Goal: Task Accomplishment & Management: Use online tool/utility

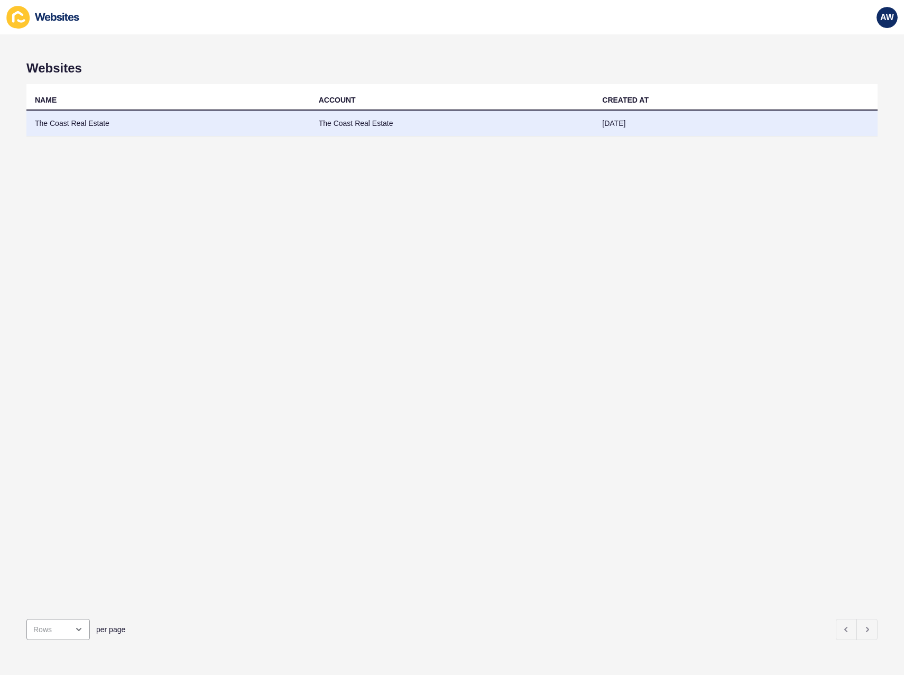
drag, startPoint x: 0, startPoint y: 0, endPoint x: 121, endPoint y: 121, distance: 170.9
click at [121, 121] on td "The Coast Real Estate" at bounding box center [168, 124] width 284 height 26
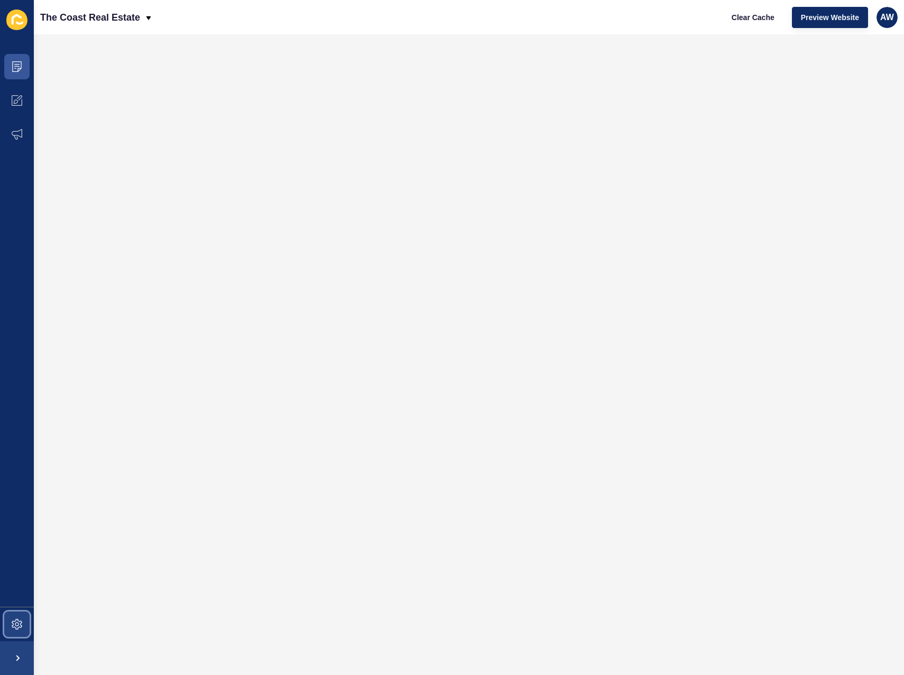
click at [12, 620] on icon at bounding box center [17, 624] width 11 height 11
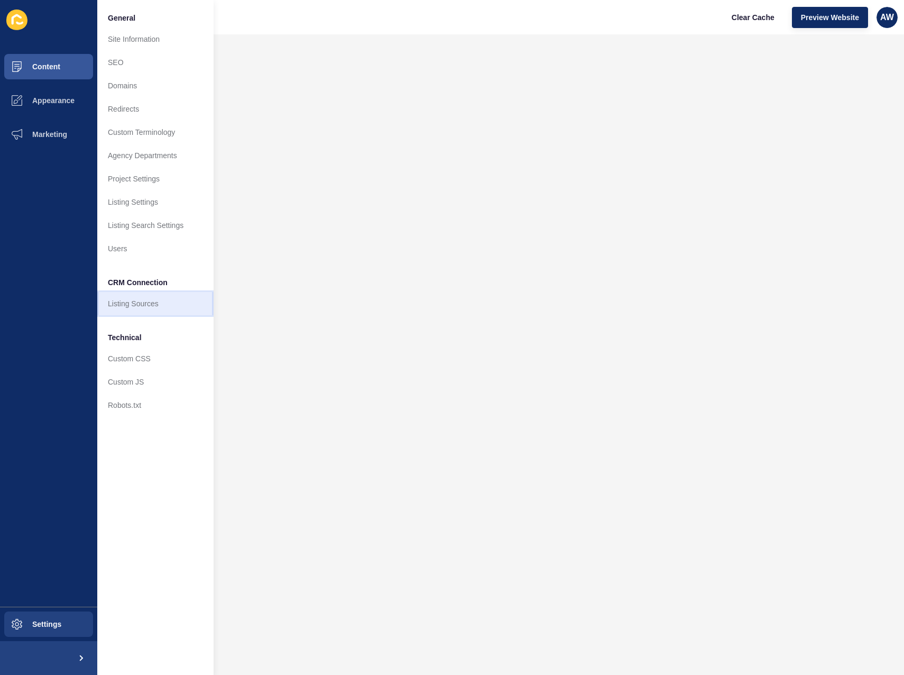
click at [147, 309] on link "Listing Sources" at bounding box center [155, 303] width 116 height 23
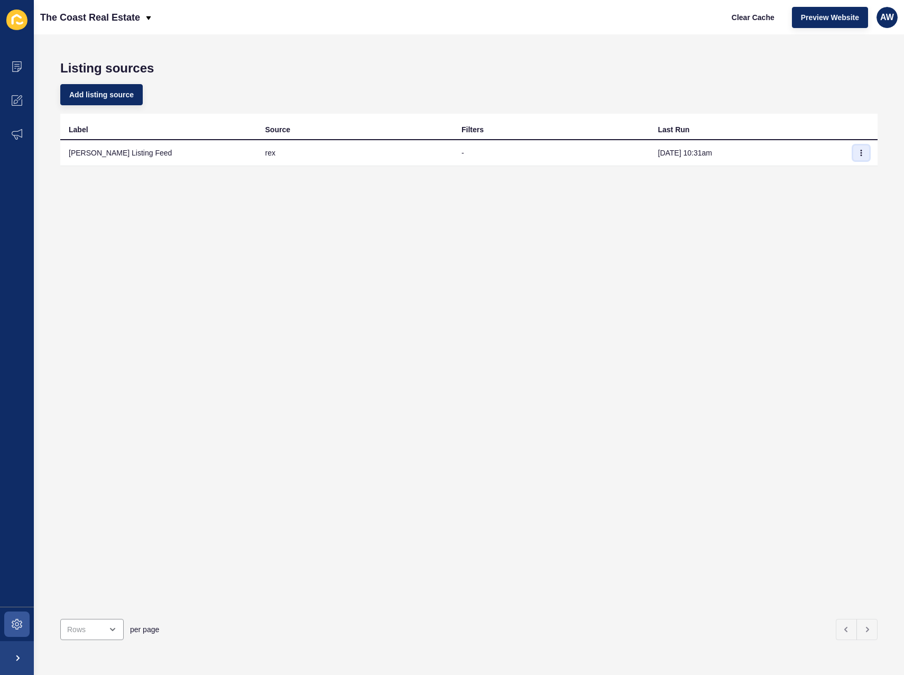
click at [858, 154] on icon "button" at bounding box center [861, 153] width 6 height 6
click at [836, 179] on link "Sync now" at bounding box center [824, 173] width 74 height 23
click at [858, 153] on button "button" at bounding box center [861, 152] width 16 height 15
click at [825, 171] on link "Sync now" at bounding box center [824, 173] width 74 height 23
click at [792, 182] on div "Label Source Filters Last Run Rex Listing Feed rex - Oct 10, 10:31am" at bounding box center [468, 362] width 817 height 496
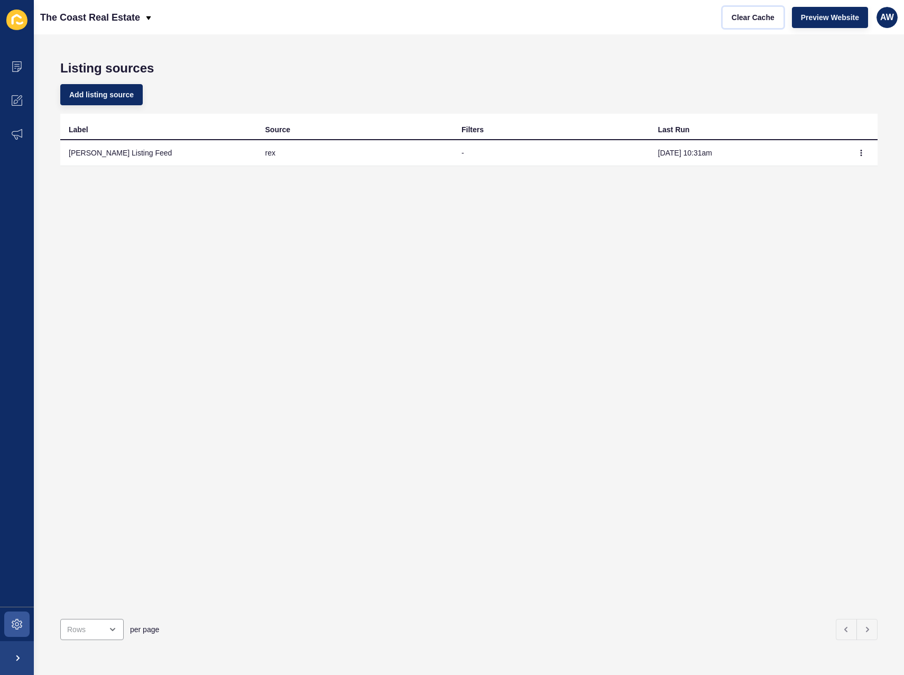
click at [750, 22] on span "Clear Cache" at bounding box center [753, 17] width 43 height 11
click at [752, 21] on span "Clear Cache" at bounding box center [753, 17] width 43 height 11
click at [861, 155] on icon "button" at bounding box center [861, 152] width 1 height 5
click at [815, 177] on link "Sync now" at bounding box center [824, 173] width 74 height 23
click at [738, 24] on button "Clear Cache" at bounding box center [753, 17] width 61 height 21
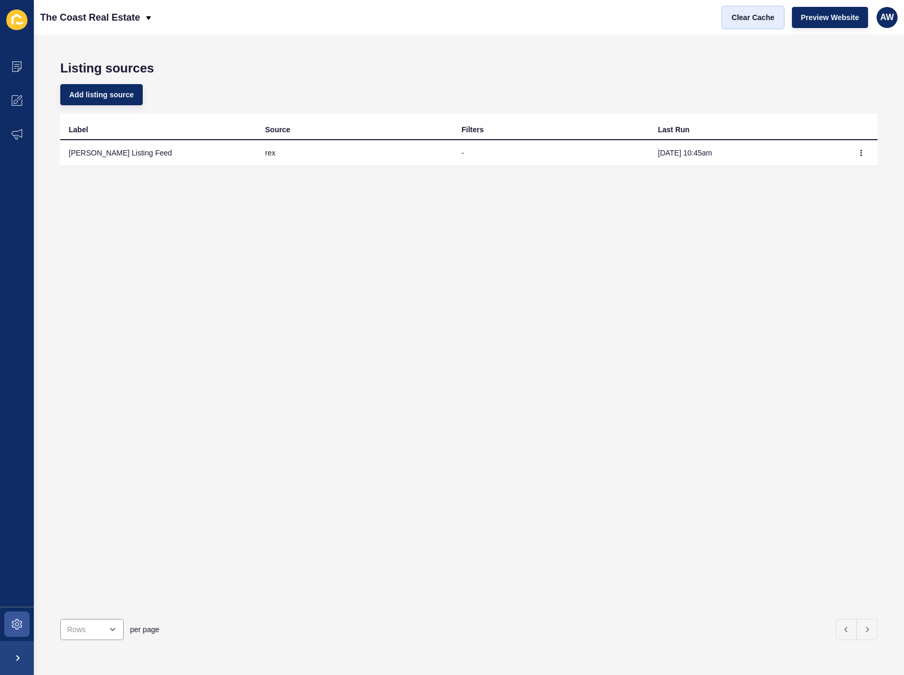
click at [748, 15] on span "Clear Cache" at bounding box center [753, 17] width 43 height 11
click at [782, 73] on h1 "Listing sources" at bounding box center [468, 68] width 817 height 15
click at [748, 25] on button "Clear Cache" at bounding box center [753, 17] width 61 height 21
click at [858, 153] on icon "button" at bounding box center [861, 153] width 6 height 6
click at [840, 178] on link "Sync now" at bounding box center [824, 173] width 74 height 23
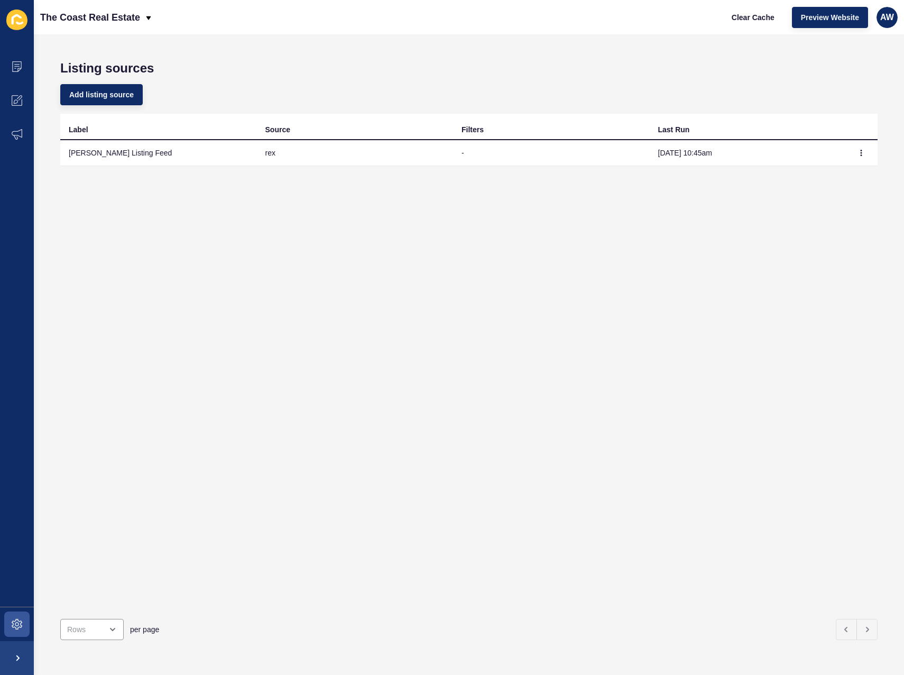
click at [716, 75] on div "Listing sources Add listing source Label Source Filters Last Run [PERSON_NAME] …" at bounding box center [469, 354] width 870 height 640
click at [756, 22] on span "Clear Cache" at bounding box center [753, 17] width 43 height 11
click at [712, 96] on div "Add listing source" at bounding box center [468, 95] width 817 height 38
